Goal: Task Accomplishment & Management: Use online tool/utility

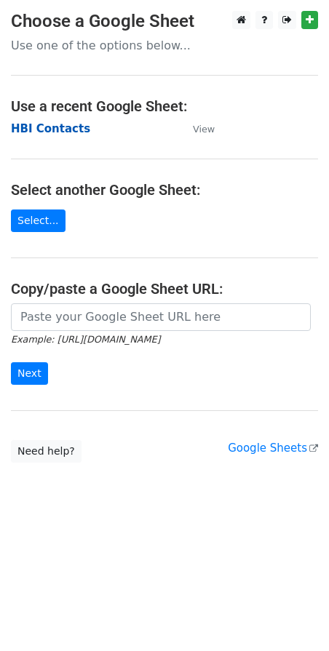
click at [44, 128] on strong "HBI Contacts" at bounding box center [50, 128] width 79 height 13
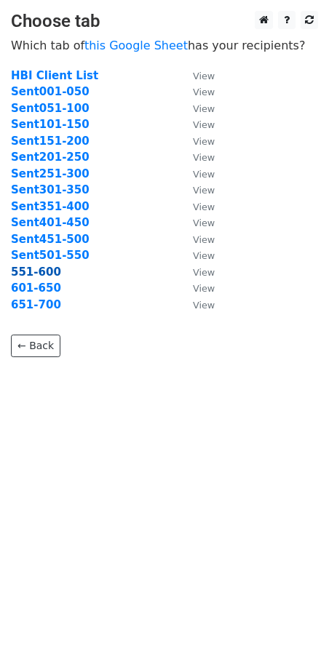
click at [37, 274] on strong "551-600" at bounding box center [36, 272] width 50 height 13
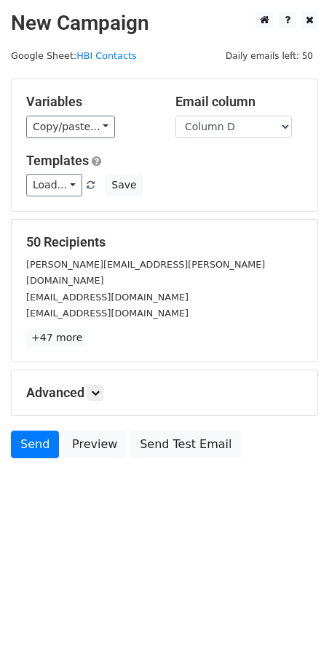
click at [37, 292] on small "[EMAIL_ADDRESS][DOMAIN_NAME]" at bounding box center [107, 297] width 162 height 11
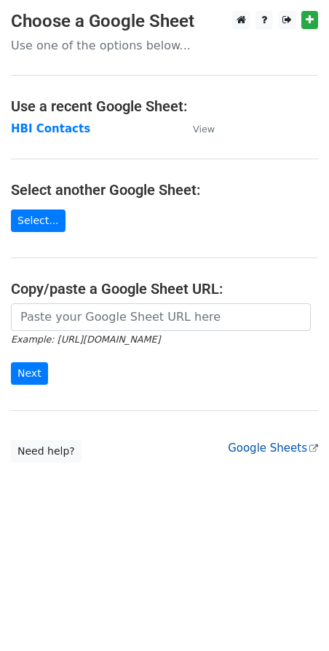
click at [259, 451] on link "Google Sheets" at bounding box center [273, 448] width 90 height 13
click at [56, 128] on strong "HBI Contacts" at bounding box center [50, 128] width 79 height 13
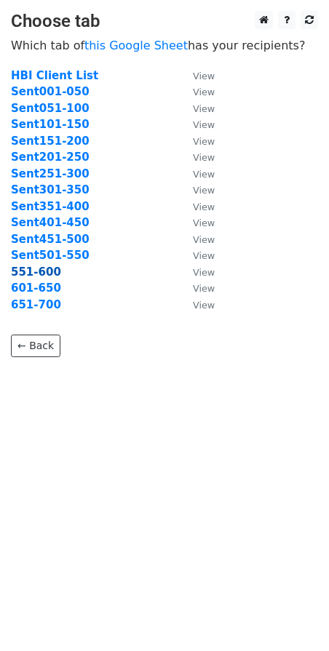
click at [28, 273] on strong "551-600" at bounding box center [36, 272] width 50 height 13
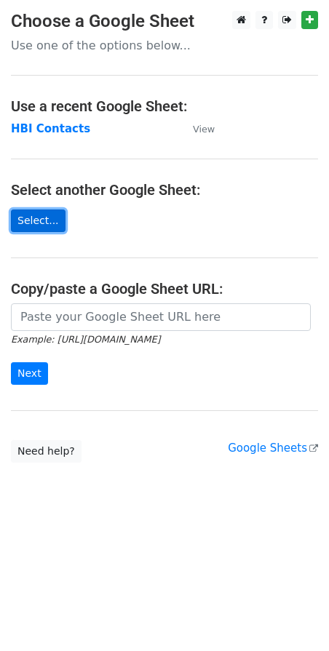
click at [49, 223] on link "Select..." at bounding box center [38, 221] width 55 height 23
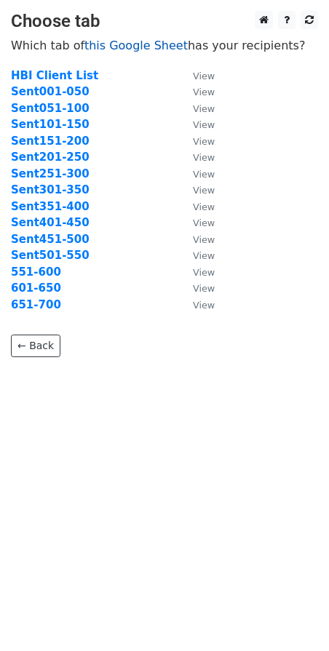
click at [110, 47] on link "this Google Sheet" at bounding box center [135, 46] width 103 height 14
